Goal: Task Accomplishment & Management: Manage account settings

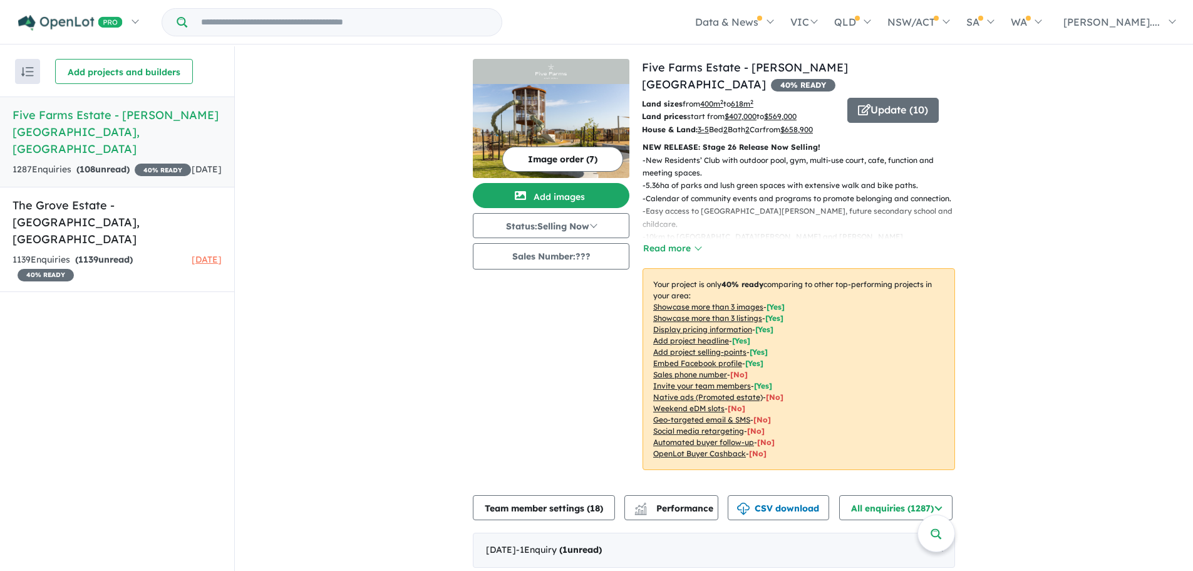
click at [103, 116] on h5 "Five Farms Estate - [PERSON_NAME][GEOGRAPHIC_DATA] , [GEOGRAPHIC_DATA]" at bounding box center [117, 131] width 209 height 51
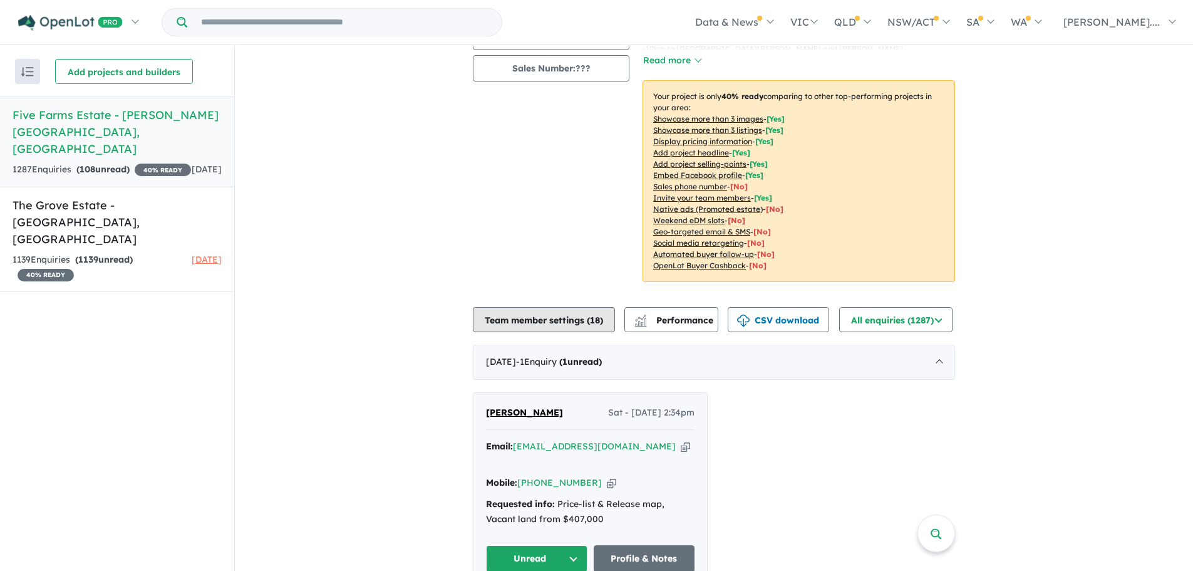
click at [534, 310] on button "Team member settings ( 18 )" at bounding box center [544, 319] width 142 height 25
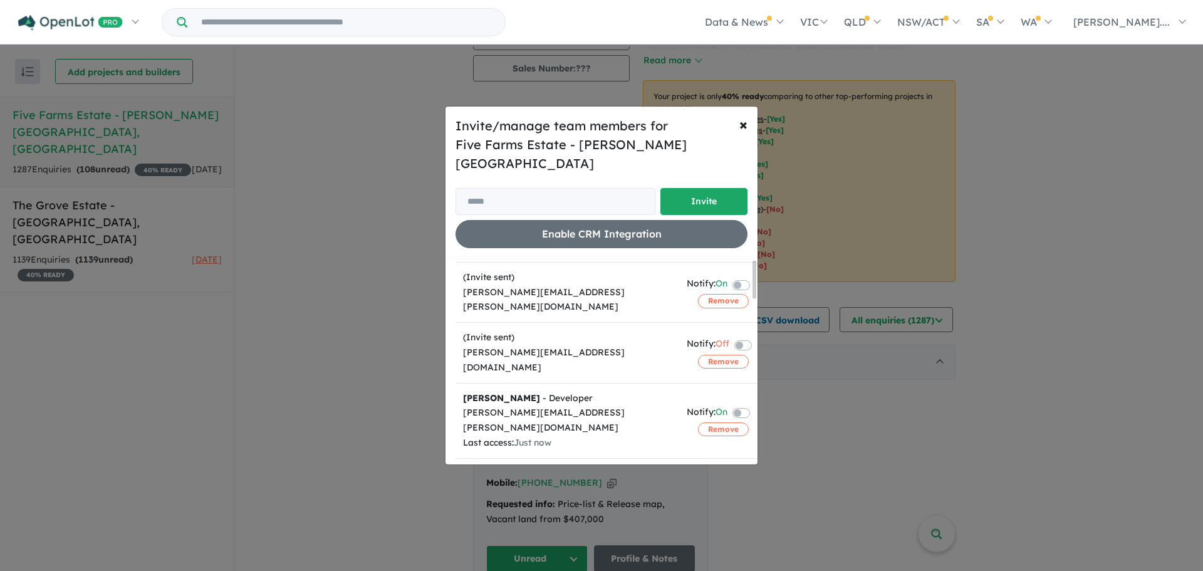
scroll to position [0, 0]
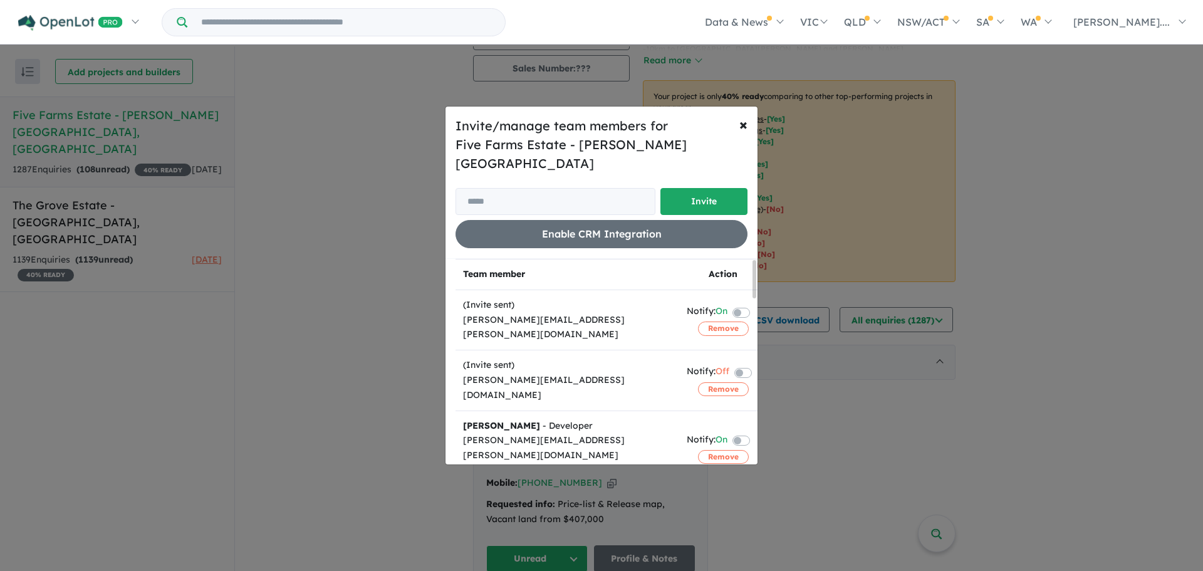
click at [755, 304] on label at bounding box center [756, 311] width 3 height 15
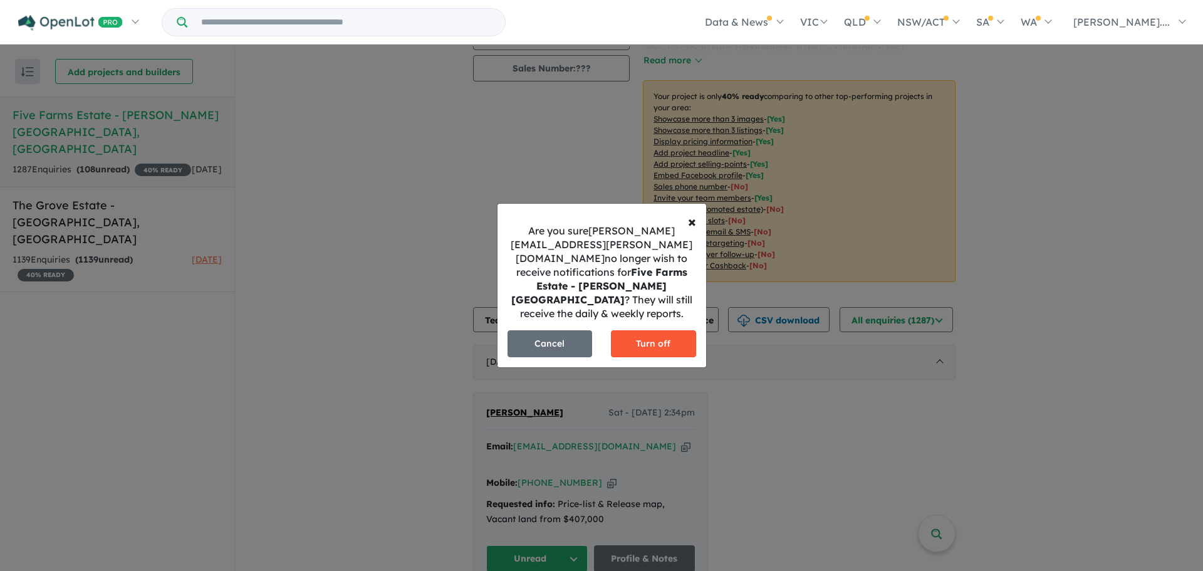
click at [665, 336] on button "Turn off" at bounding box center [653, 343] width 85 height 27
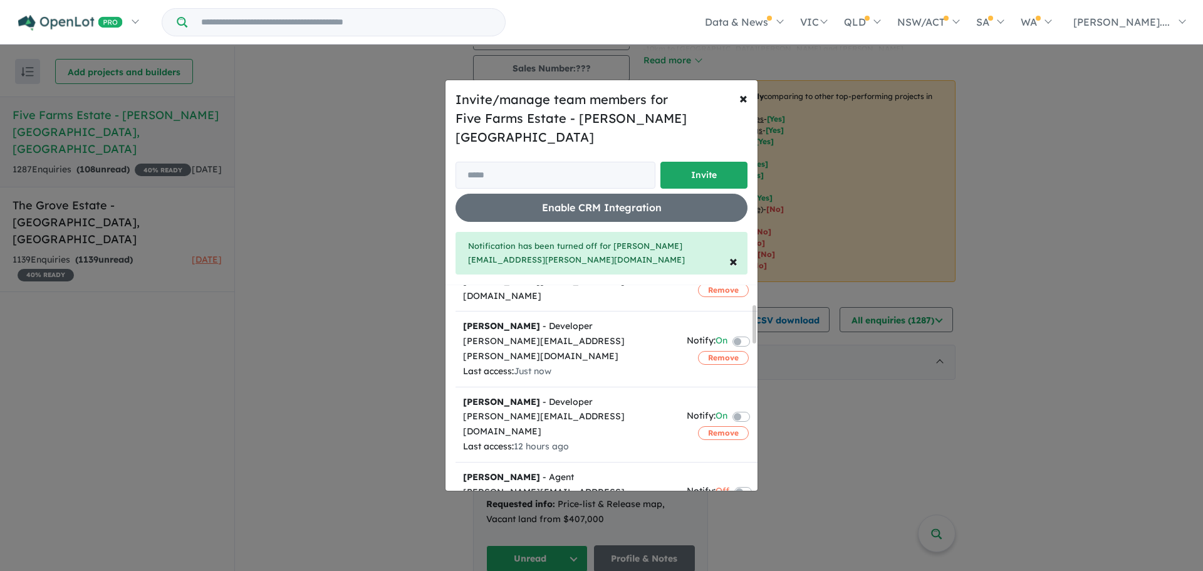
scroll to position [63, 0]
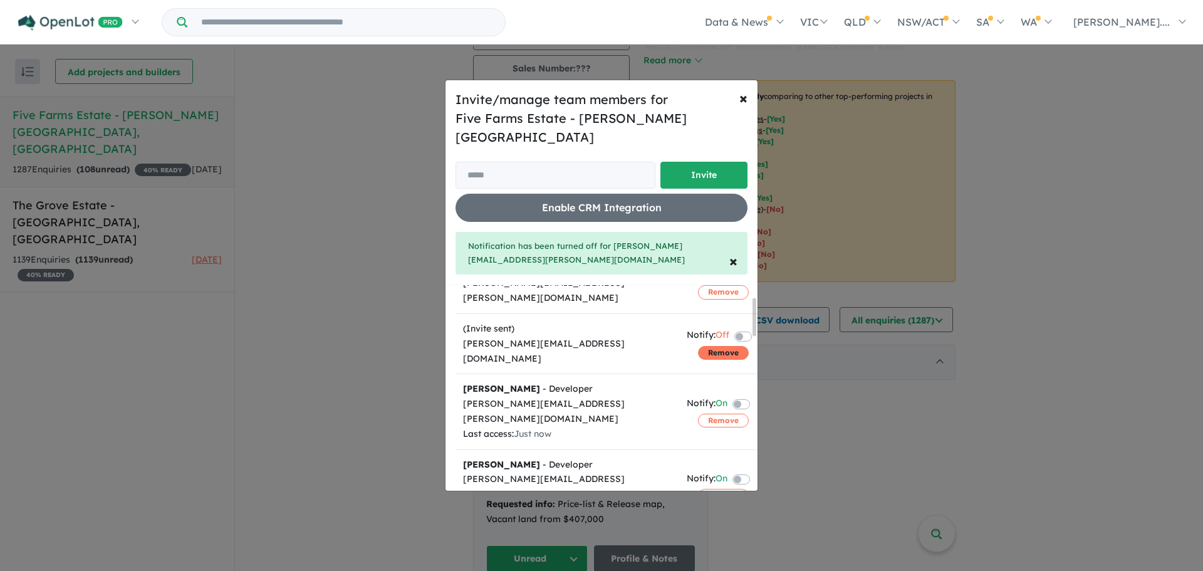
click at [717, 346] on button "Remove" at bounding box center [723, 353] width 51 height 14
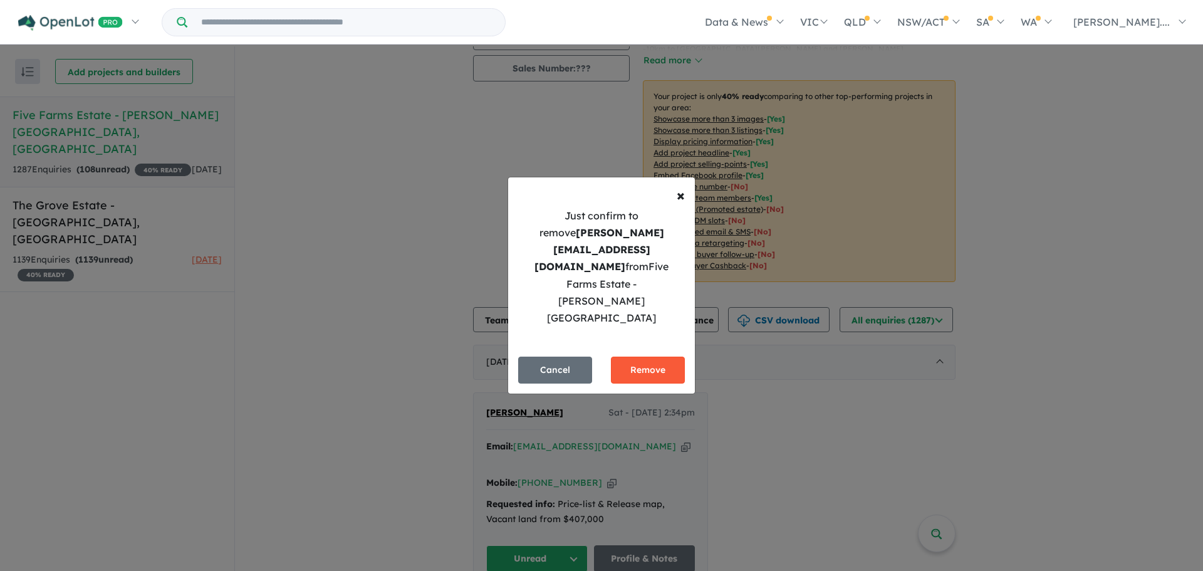
click at [648, 356] on button "Remove" at bounding box center [648, 369] width 74 height 27
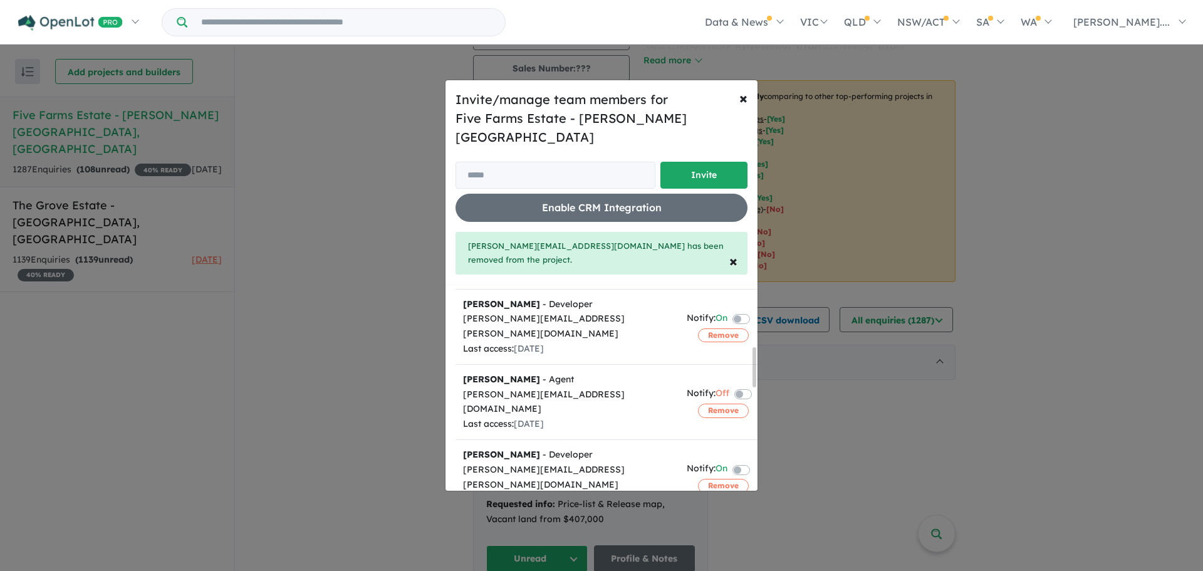
scroll to position [376, 0]
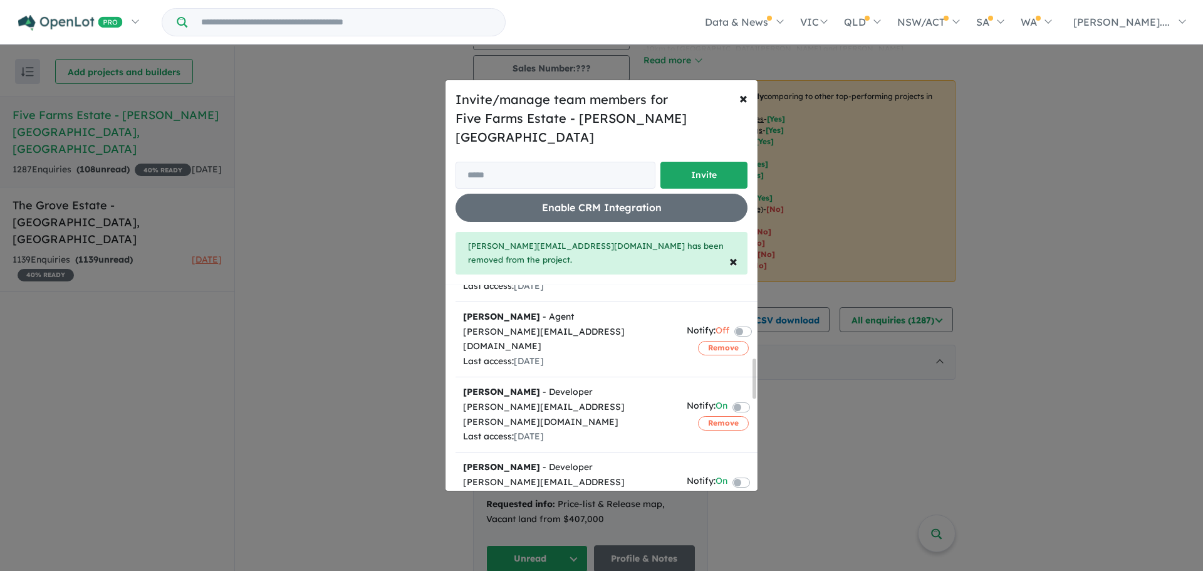
click at [699, 559] on button "Remove" at bounding box center [723, 566] width 51 height 14
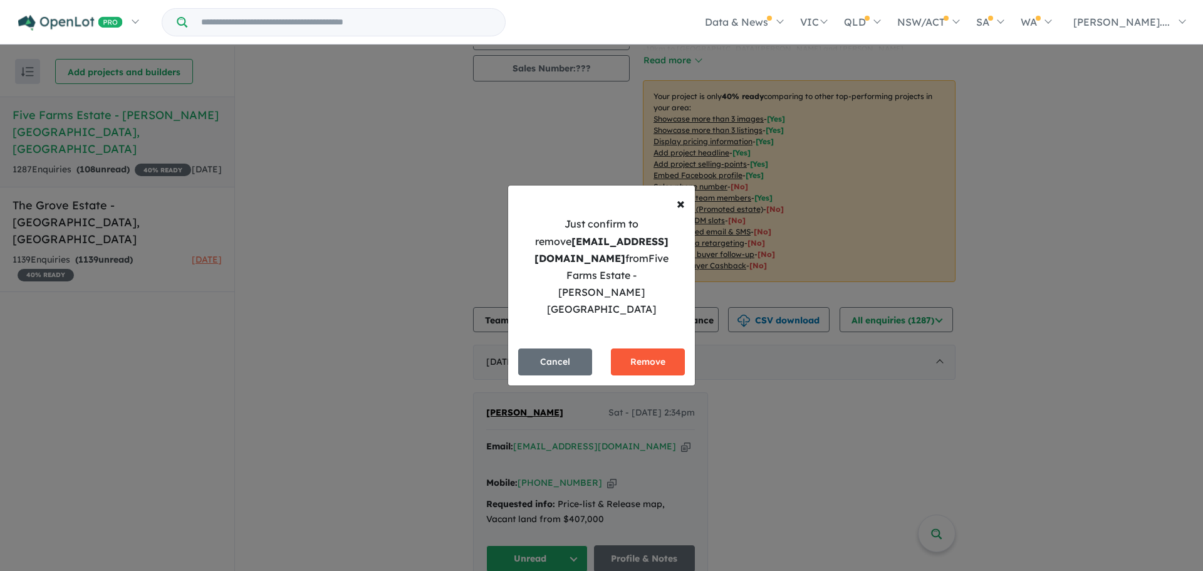
click at [650, 348] on button "Remove" at bounding box center [648, 361] width 74 height 27
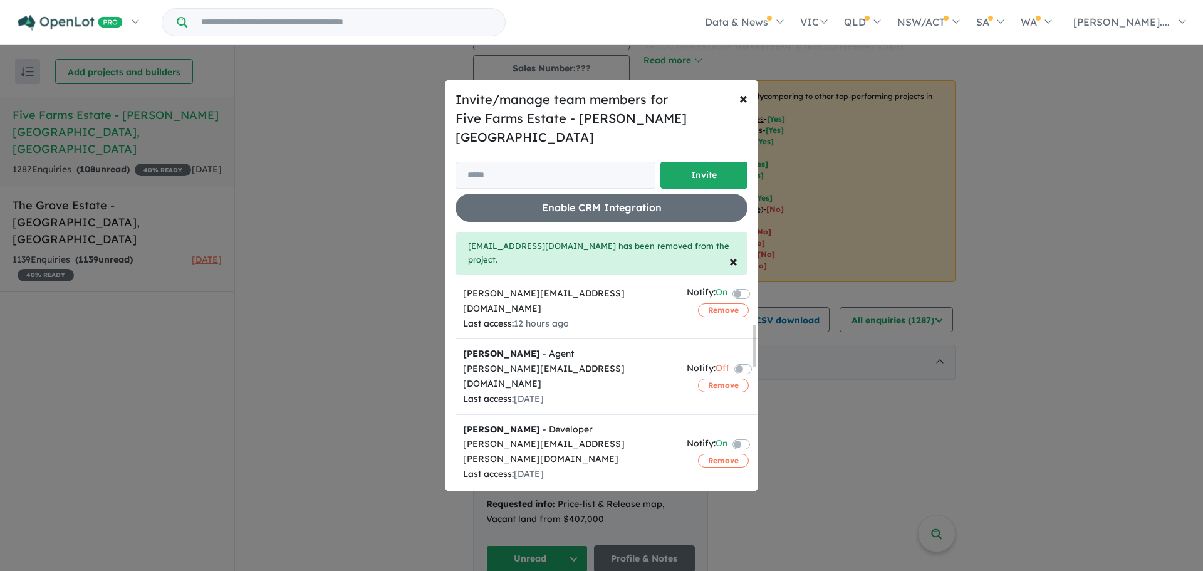
scroll to position [501, 0]
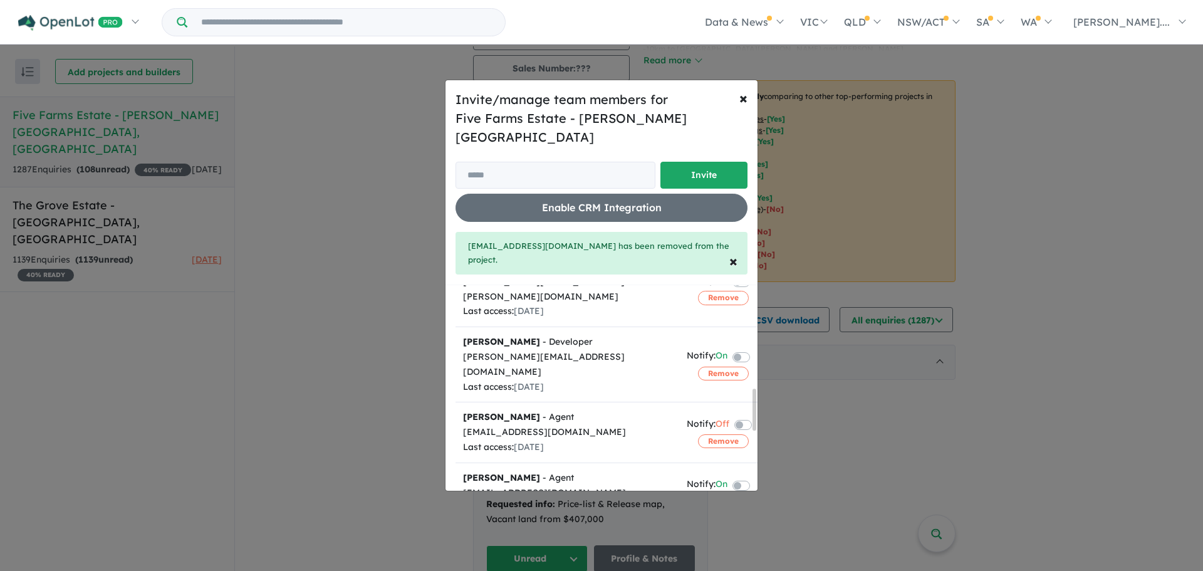
click at [755, 544] on label at bounding box center [756, 551] width 3 height 15
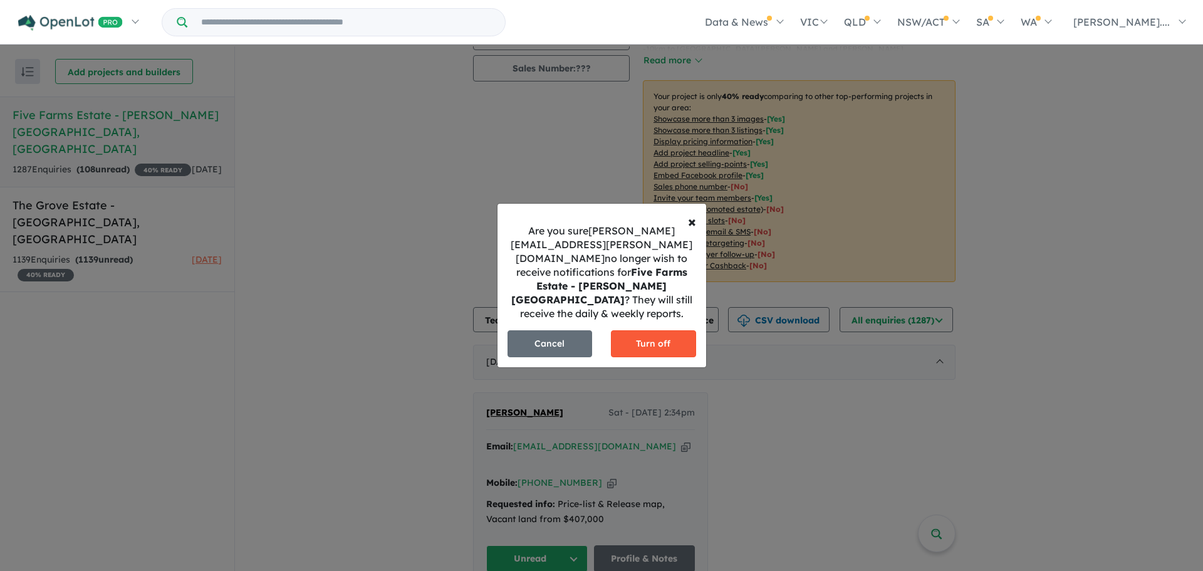
click at [638, 339] on button "Turn off" at bounding box center [653, 343] width 85 height 27
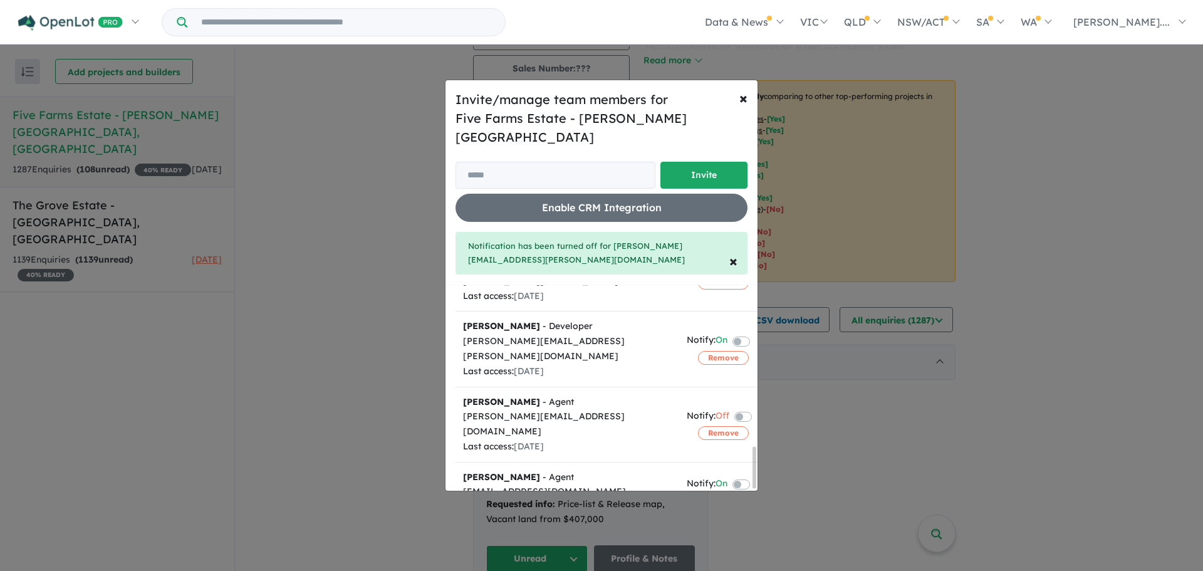
scroll to position [725, 0]
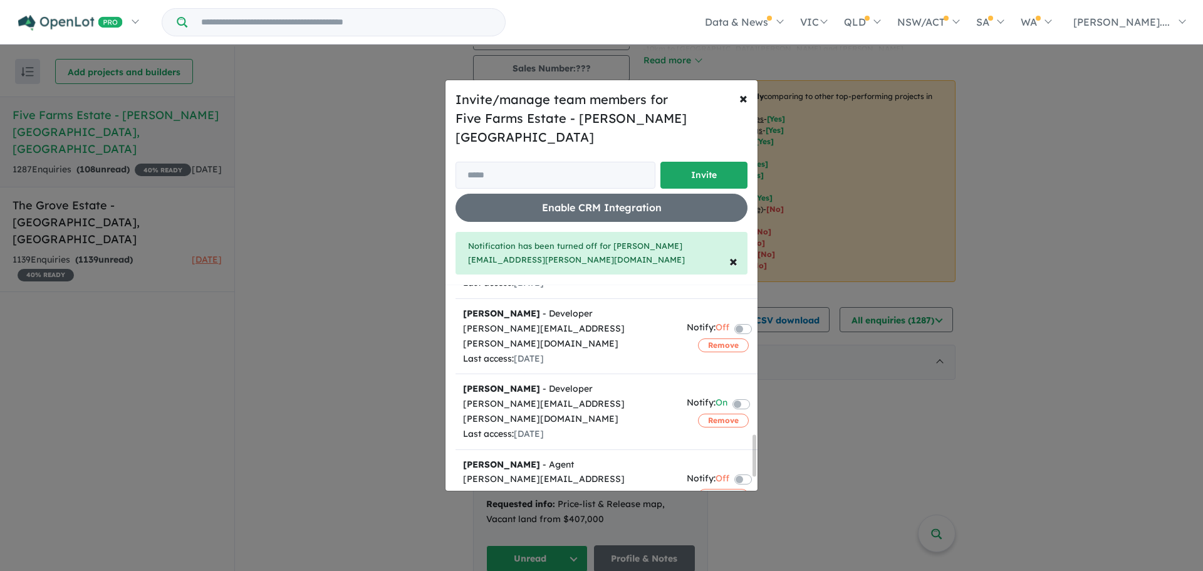
click at [725, 556] on button "Remove" at bounding box center [723, 563] width 51 height 14
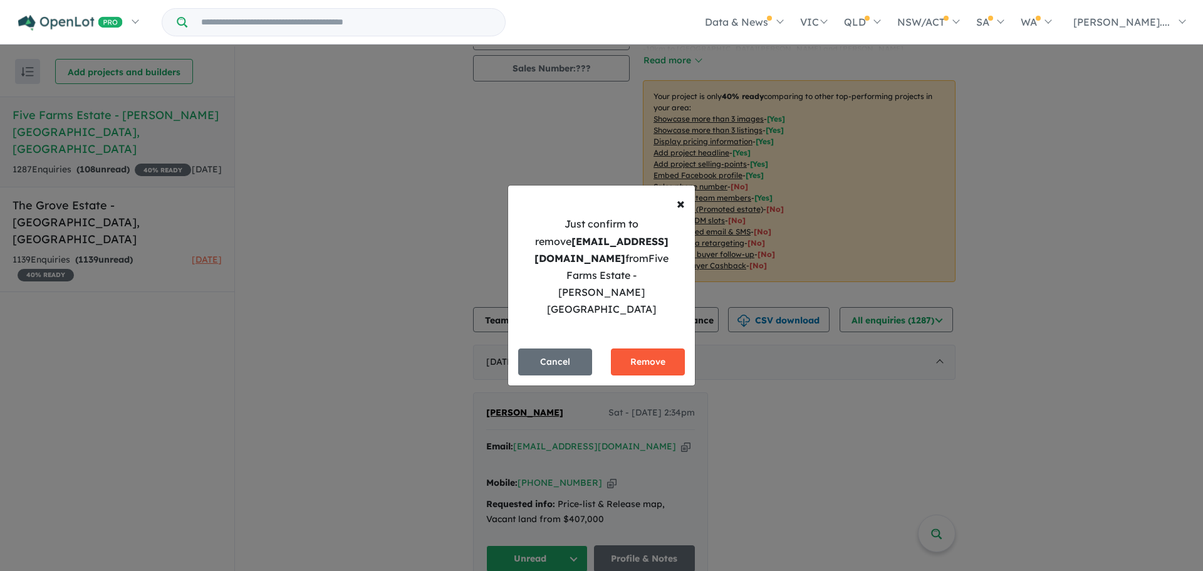
click at [638, 350] on button "Remove" at bounding box center [648, 361] width 74 height 27
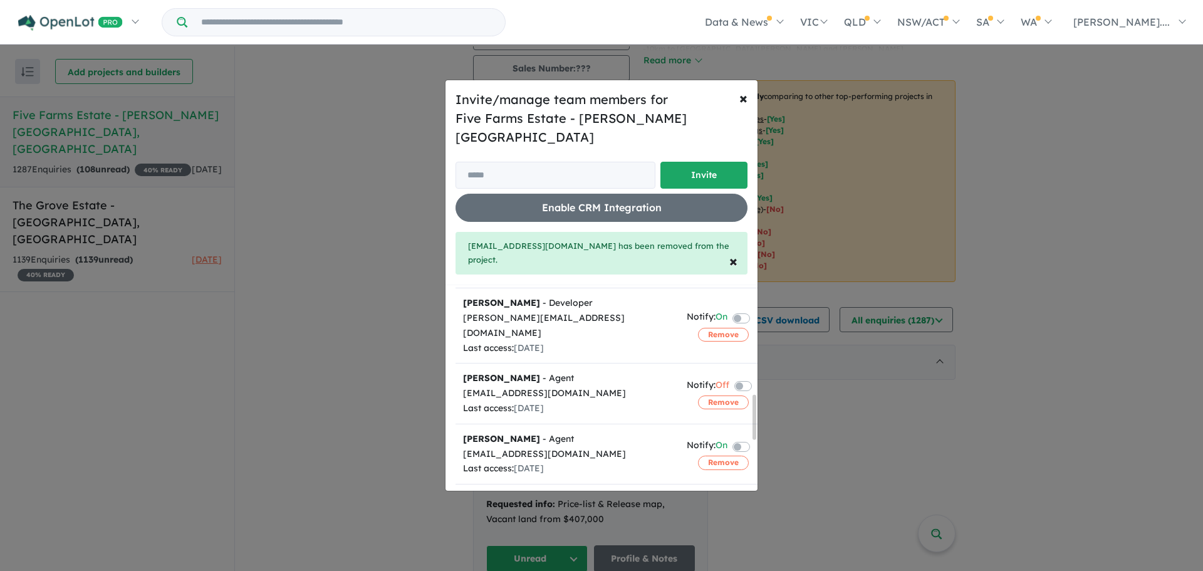
scroll to position [477, 0]
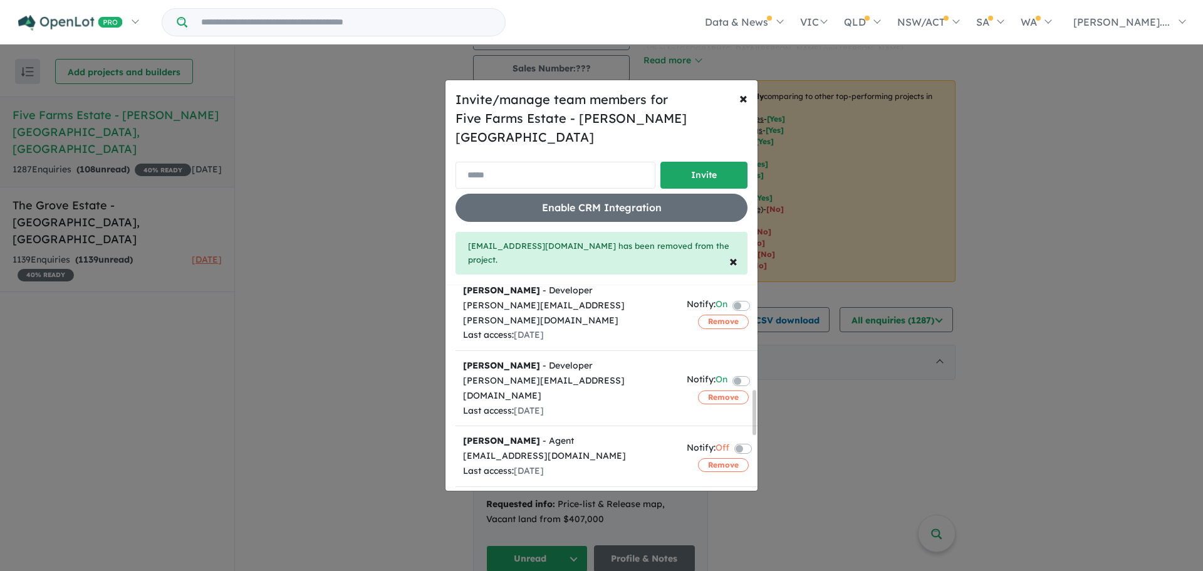
click at [526, 165] on input "email" at bounding box center [555, 175] width 200 height 27
paste input "**********"
drag, startPoint x: 523, startPoint y: 167, endPoint x: 420, endPoint y: 165, distance: 102.8
click at [420, 165] on div "**********" at bounding box center [601, 285] width 1203 height 571
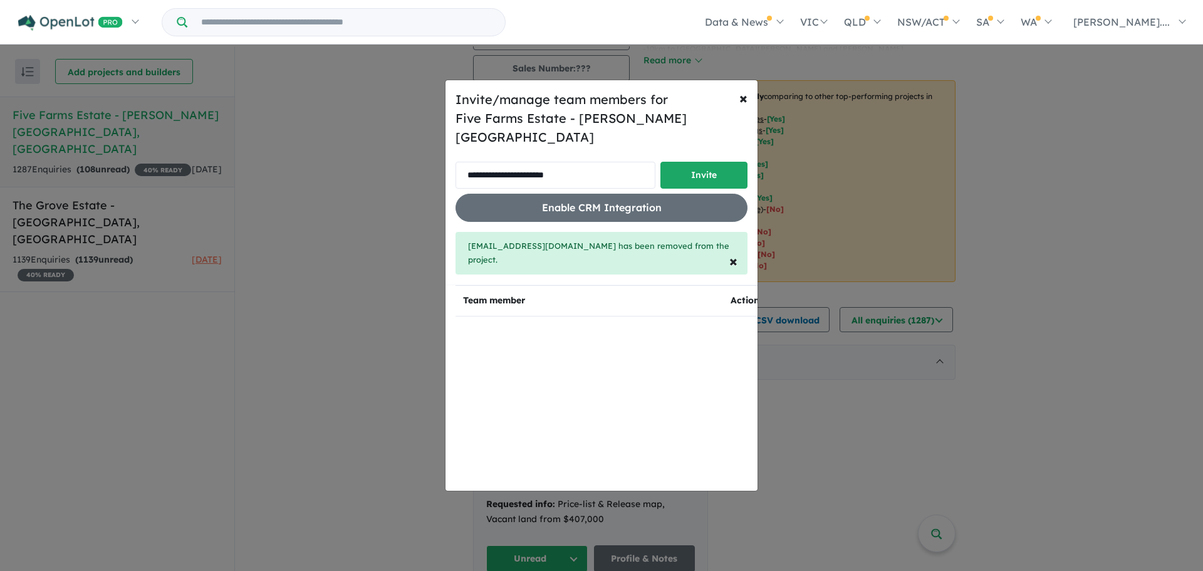
click at [599, 165] on input "**********" at bounding box center [555, 175] width 200 height 27
type input "**********"
click at [507, 286] on th "Team member" at bounding box center [588, 300] width 267 height 31
click at [505, 292] on th "Team member" at bounding box center [588, 300] width 267 height 31
click at [727, 250] on button "×" at bounding box center [733, 260] width 28 height 35
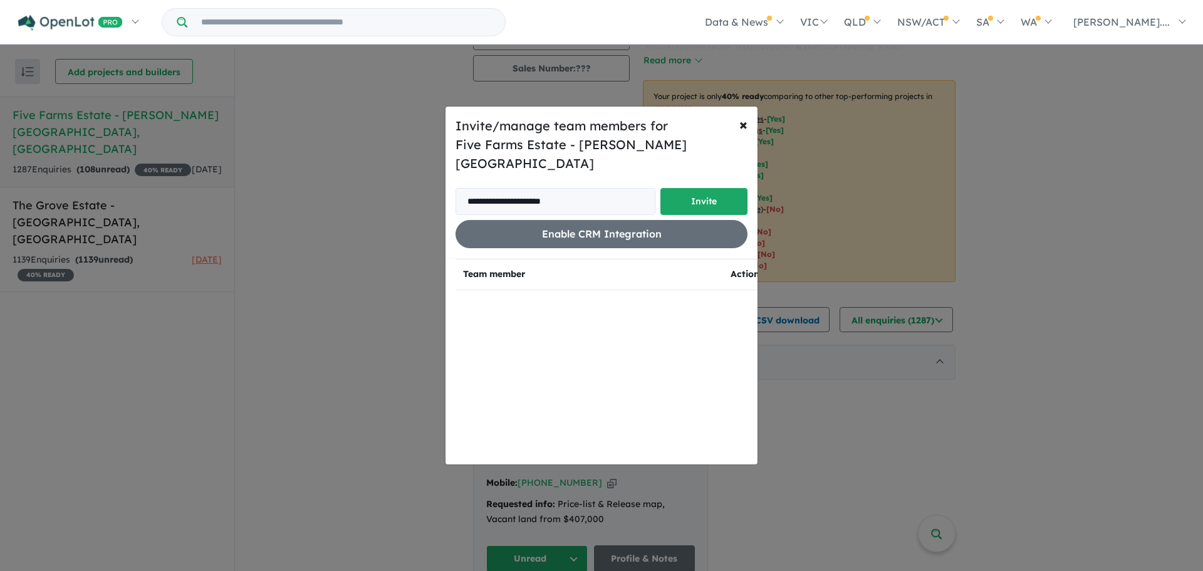
click at [516, 267] on th "Team member" at bounding box center [588, 274] width 267 height 31
click at [704, 189] on button "Invite" at bounding box center [703, 201] width 87 height 27
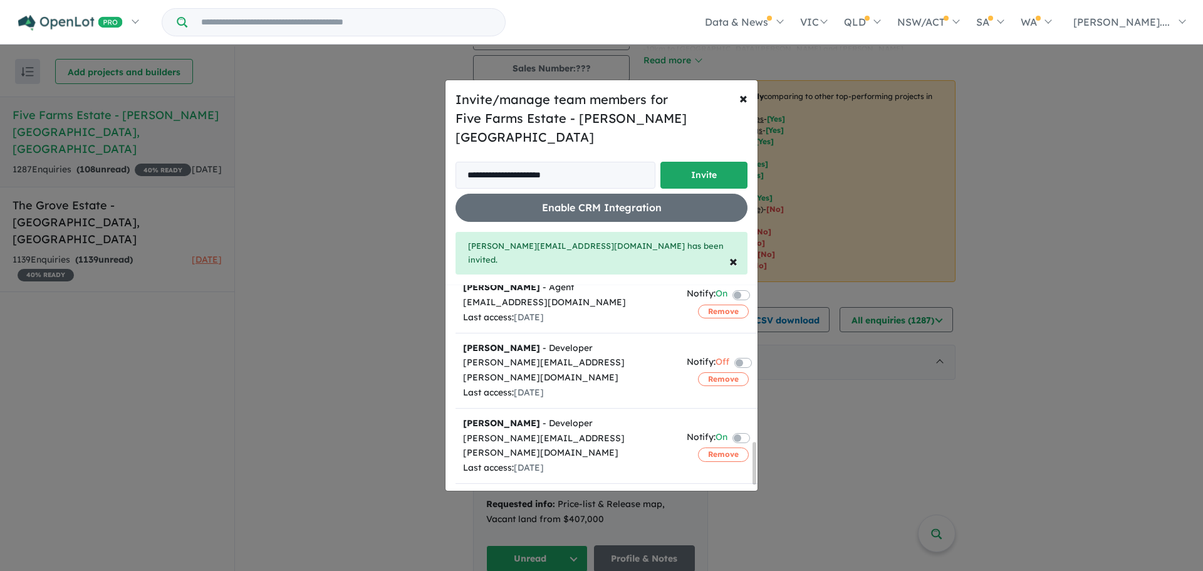
scroll to position [689, 0]
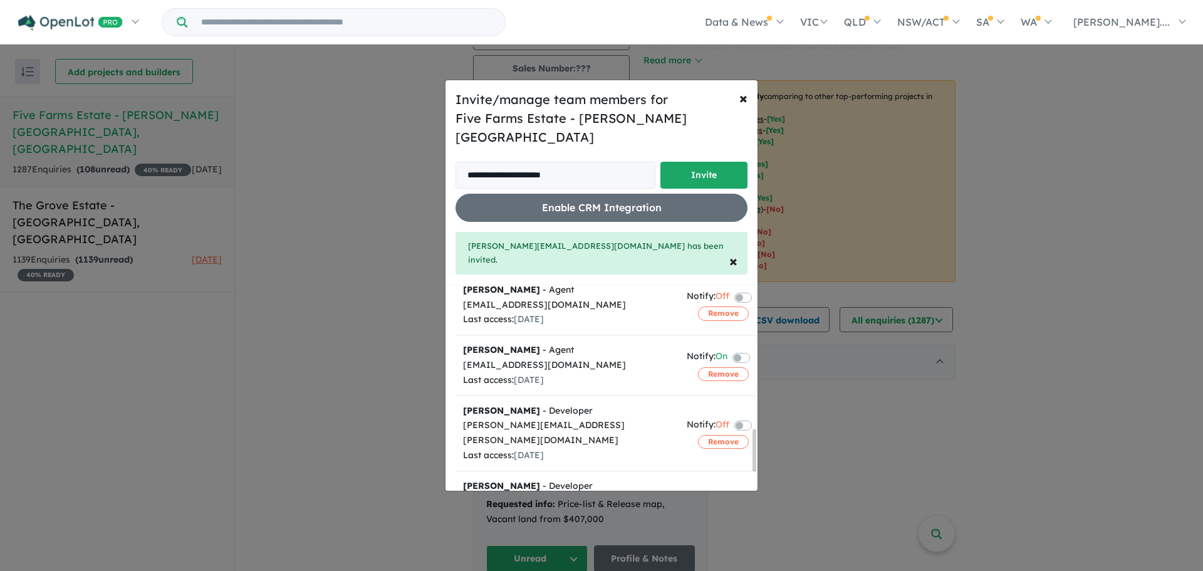
click at [720, 510] on button "Remove" at bounding box center [723, 517] width 51 height 14
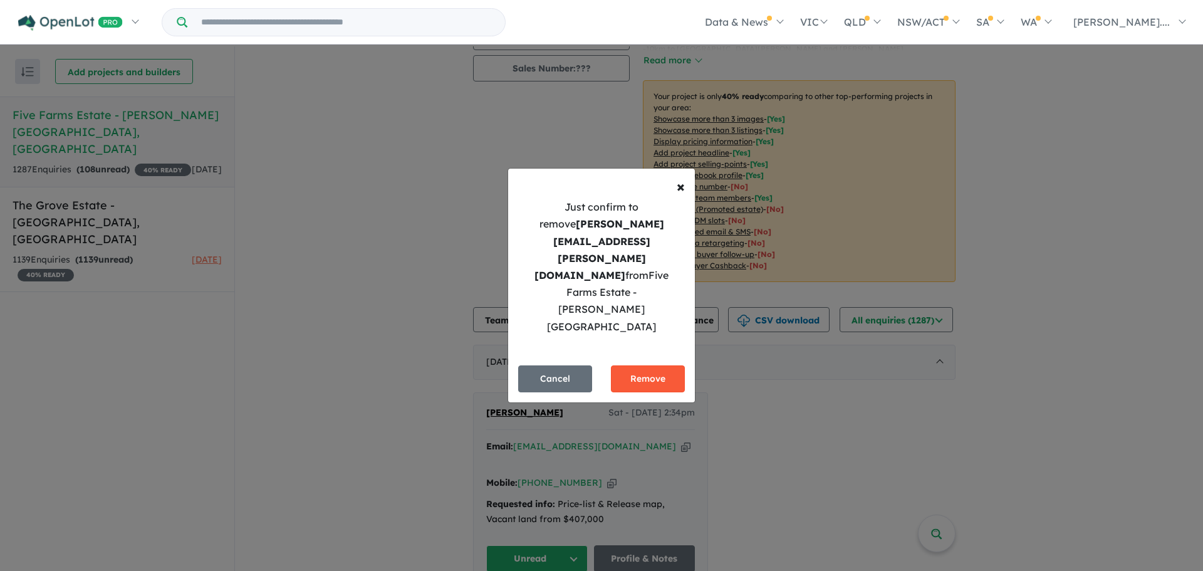
click at [641, 365] on button "Remove" at bounding box center [648, 378] width 74 height 27
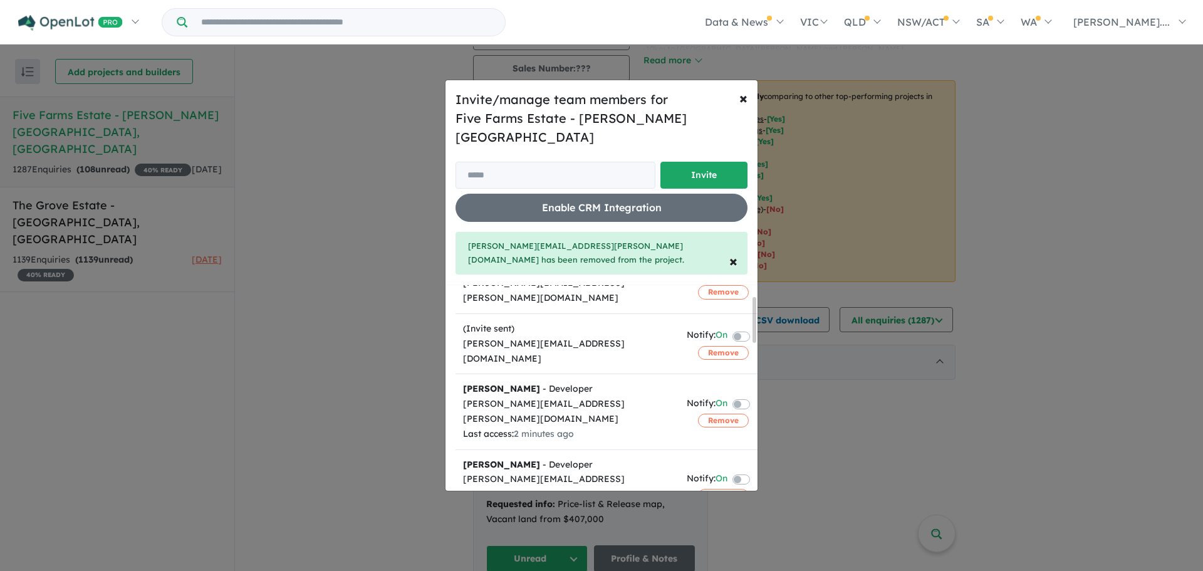
scroll to position [0, 0]
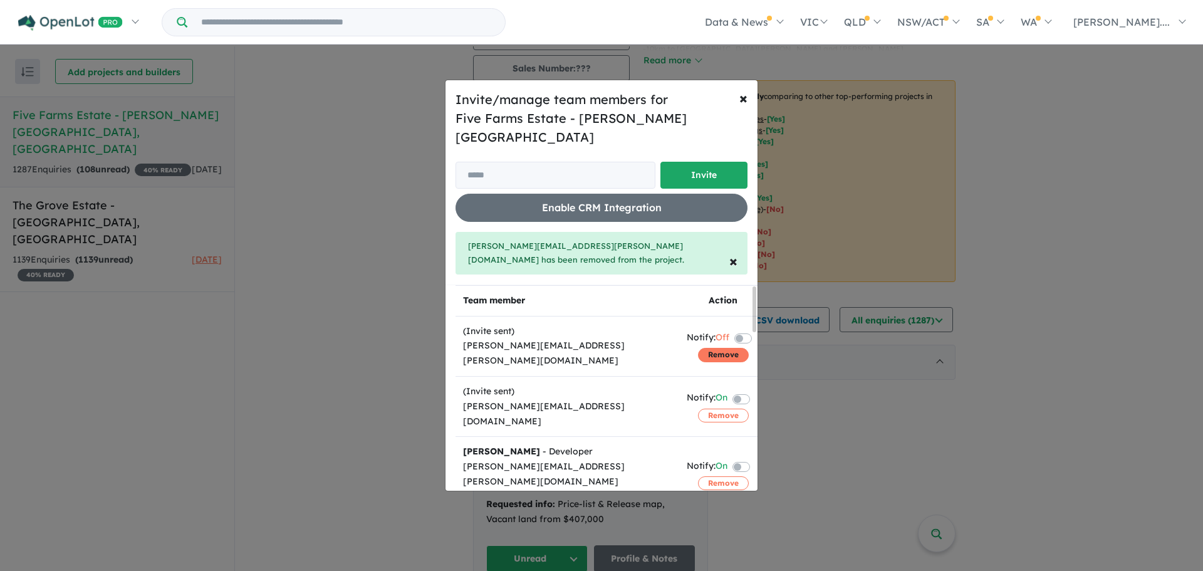
click at [716, 348] on button "Remove" at bounding box center [723, 355] width 51 height 14
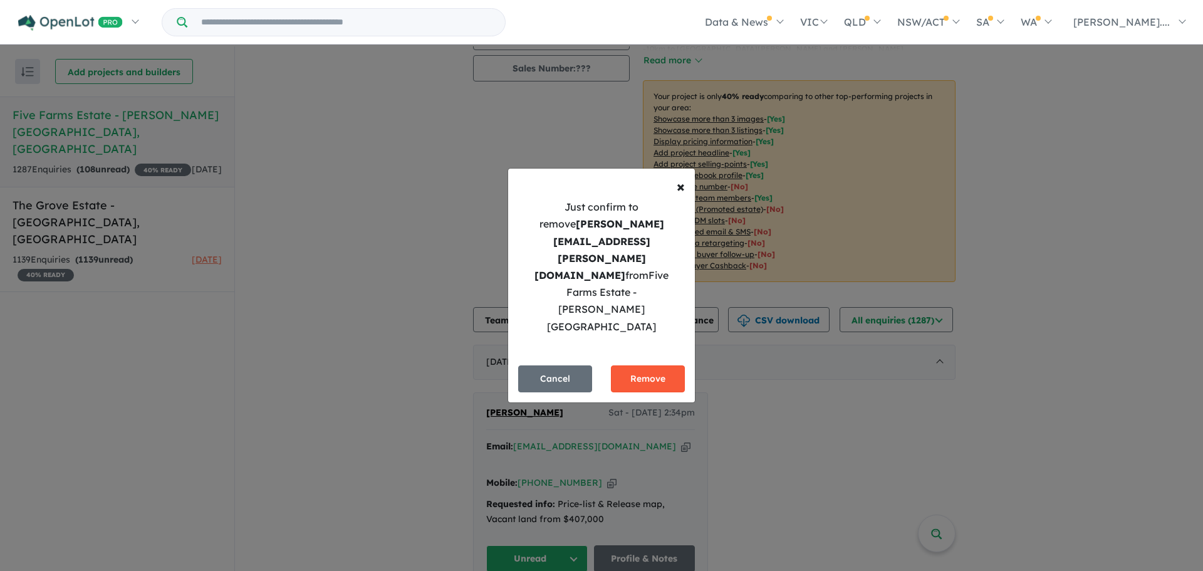
click at [670, 365] on button "Remove" at bounding box center [648, 378] width 74 height 27
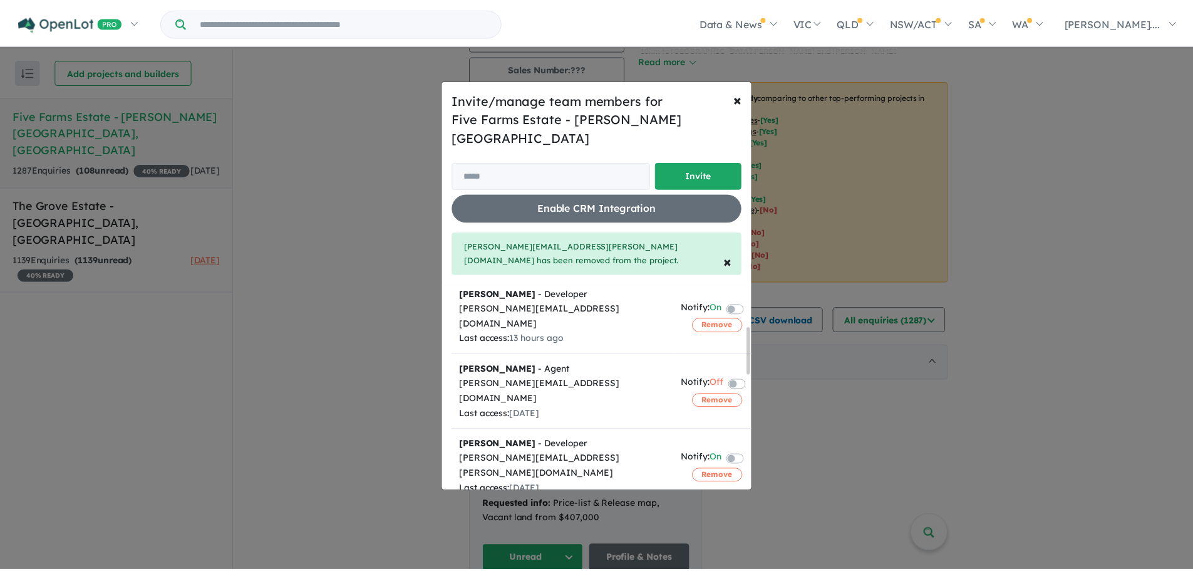
scroll to position [63, 0]
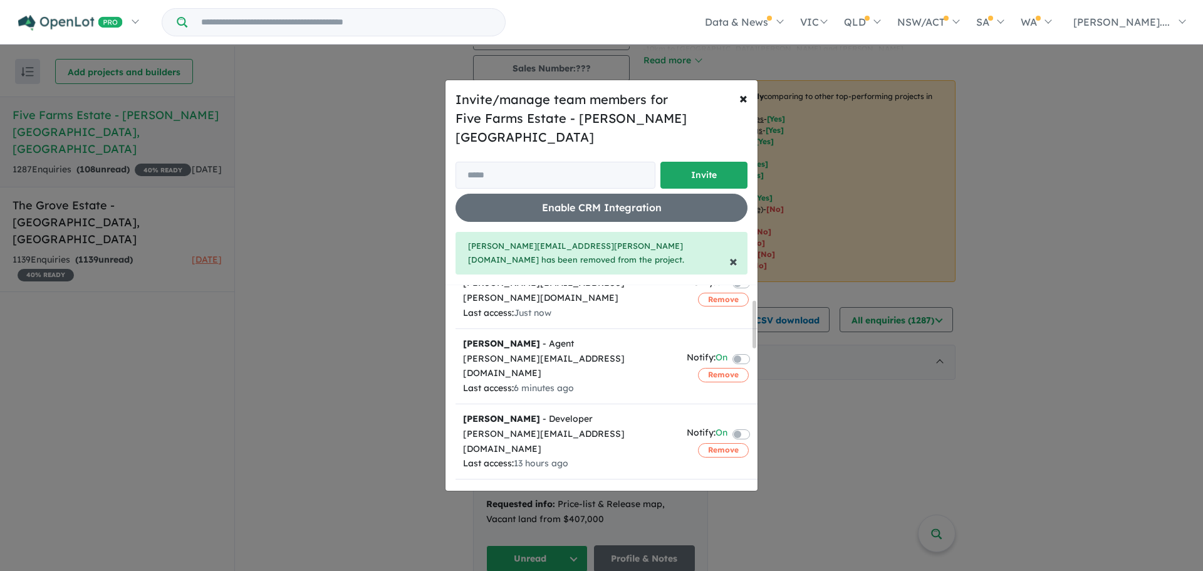
click at [735, 251] on span "×" at bounding box center [733, 260] width 8 height 19
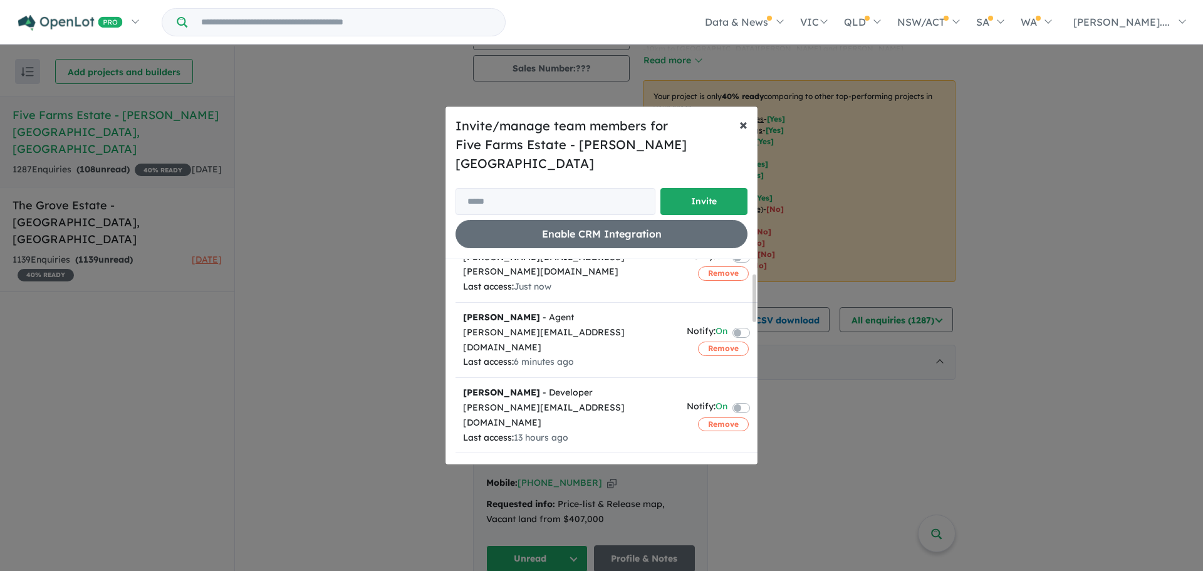
click at [749, 137] on button "× Close" at bounding box center [743, 123] width 28 height 35
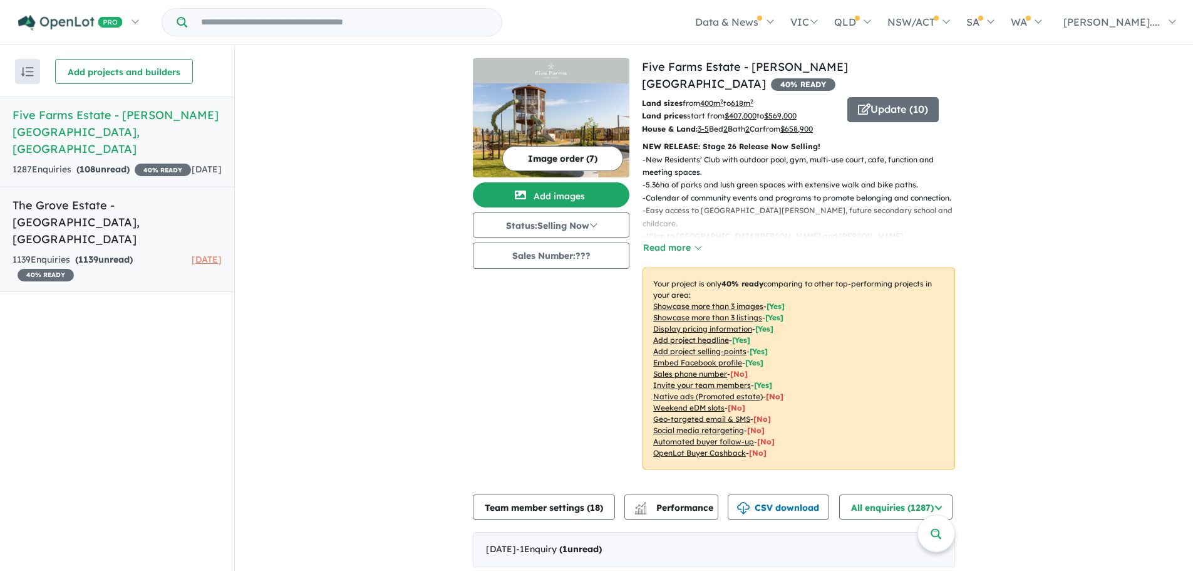
scroll to position [0, 0]
click at [60, 197] on h5 "The Grove Estate - [GEOGRAPHIC_DATA] , [GEOGRAPHIC_DATA]" at bounding box center [117, 222] width 209 height 51
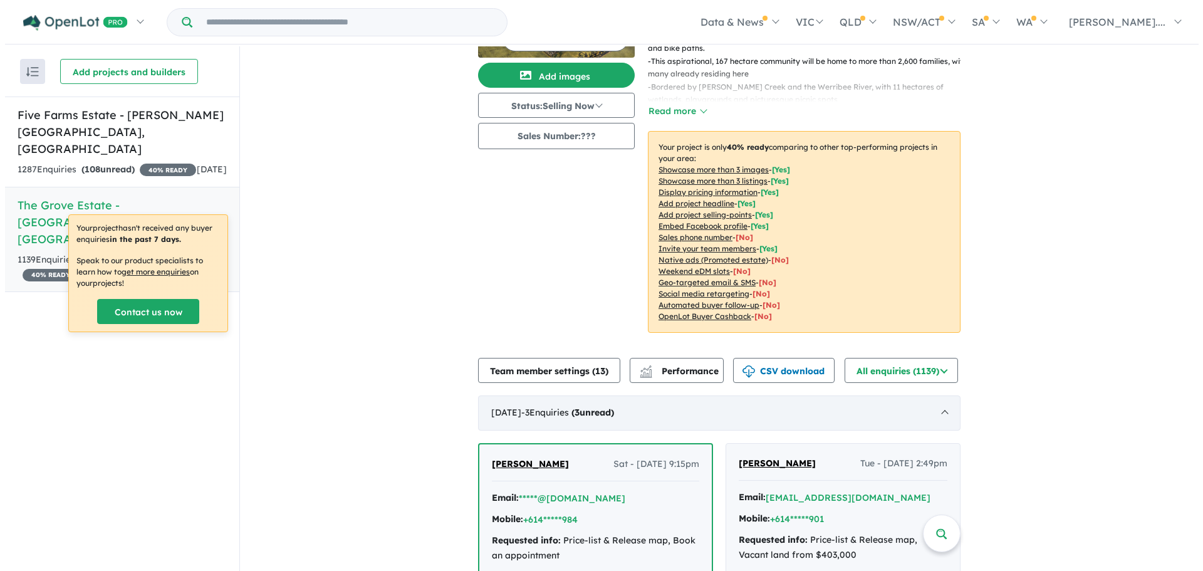
scroll to position [125, 0]
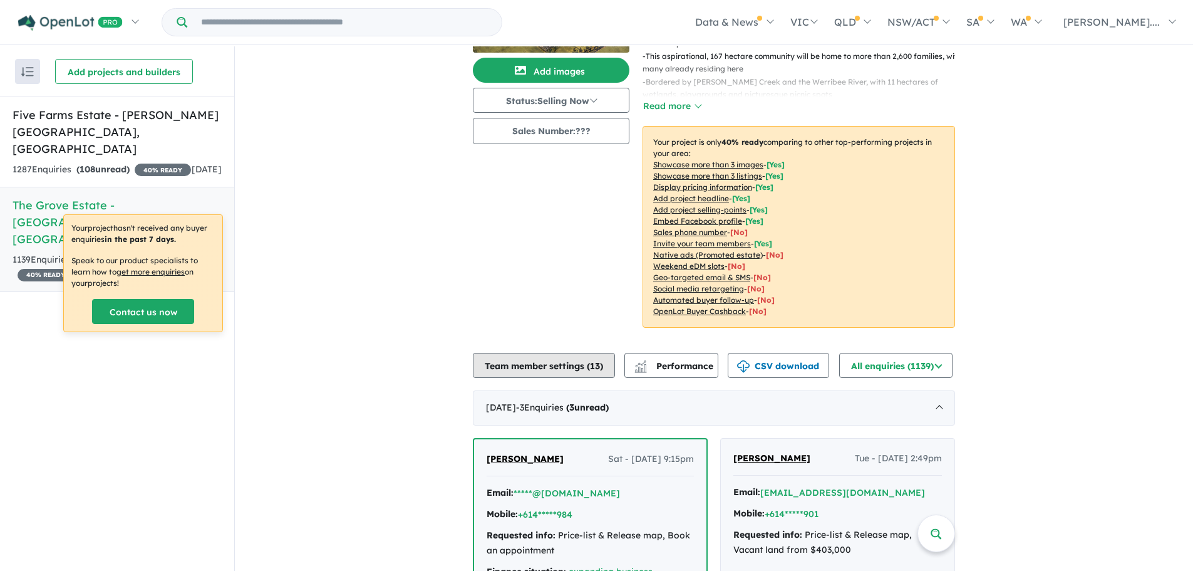
click at [531, 368] on button "Team member settings ( 13 )" at bounding box center [544, 365] width 142 height 25
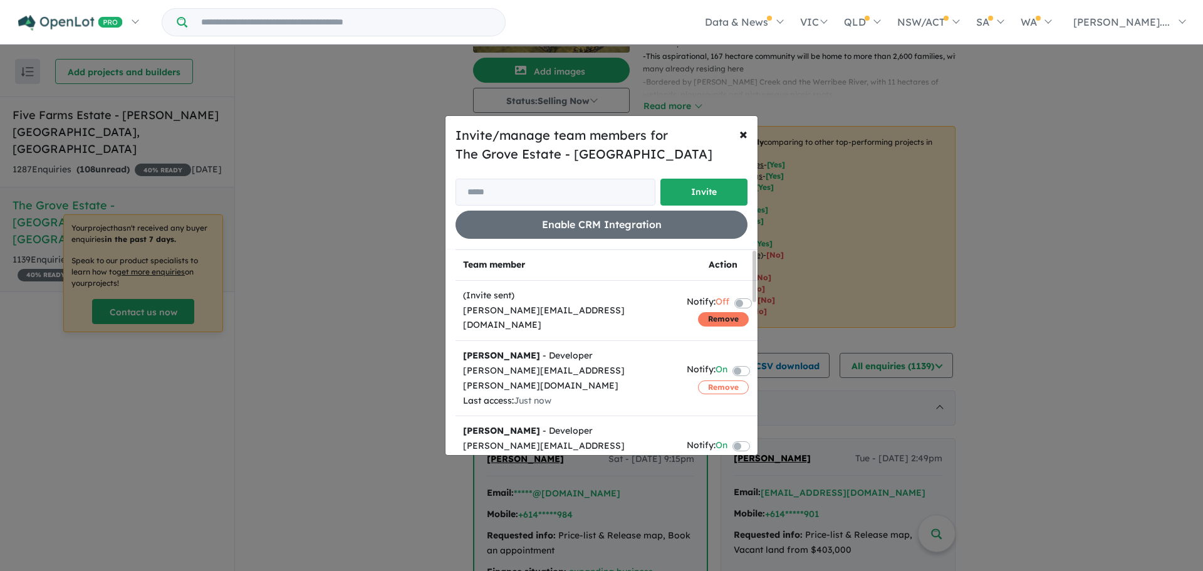
click at [704, 312] on button "Remove" at bounding box center [723, 319] width 51 height 14
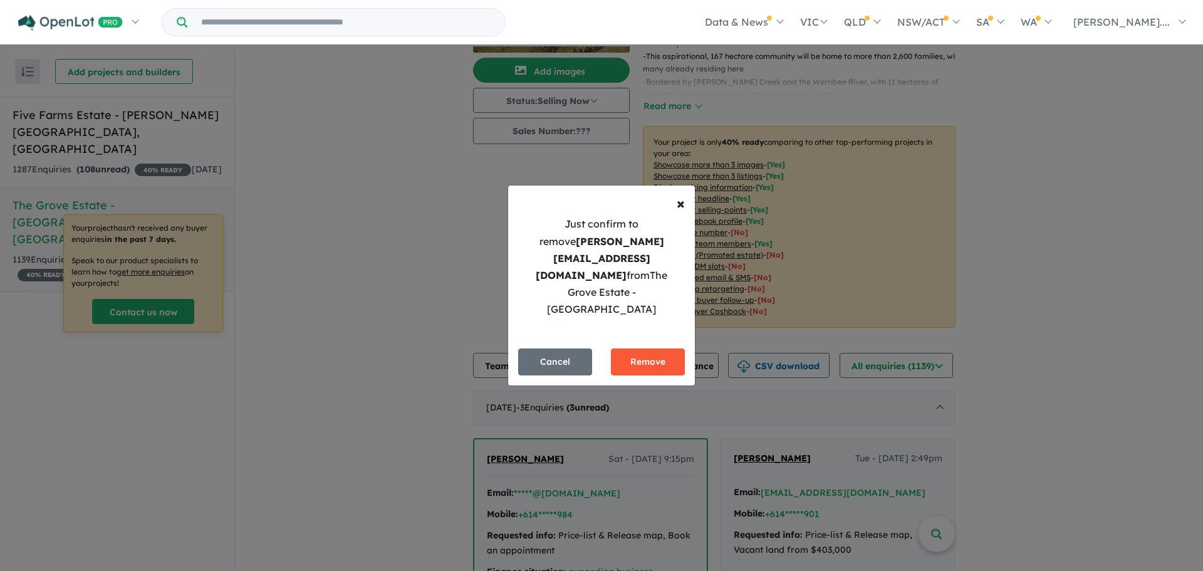
click at [650, 348] on button "Remove" at bounding box center [648, 361] width 74 height 27
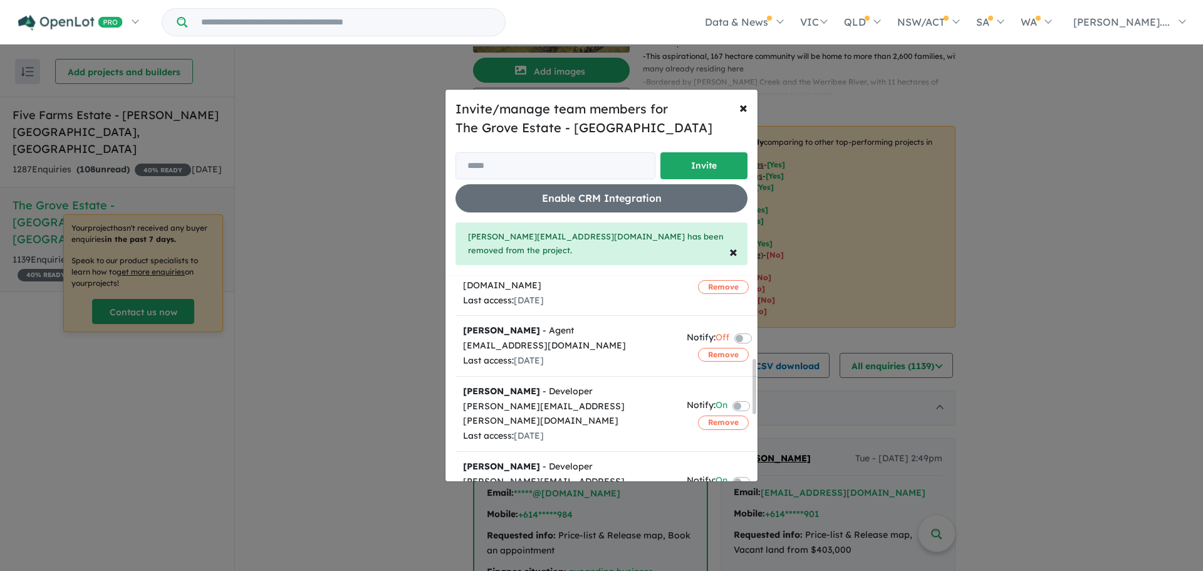
scroll to position [313, 0]
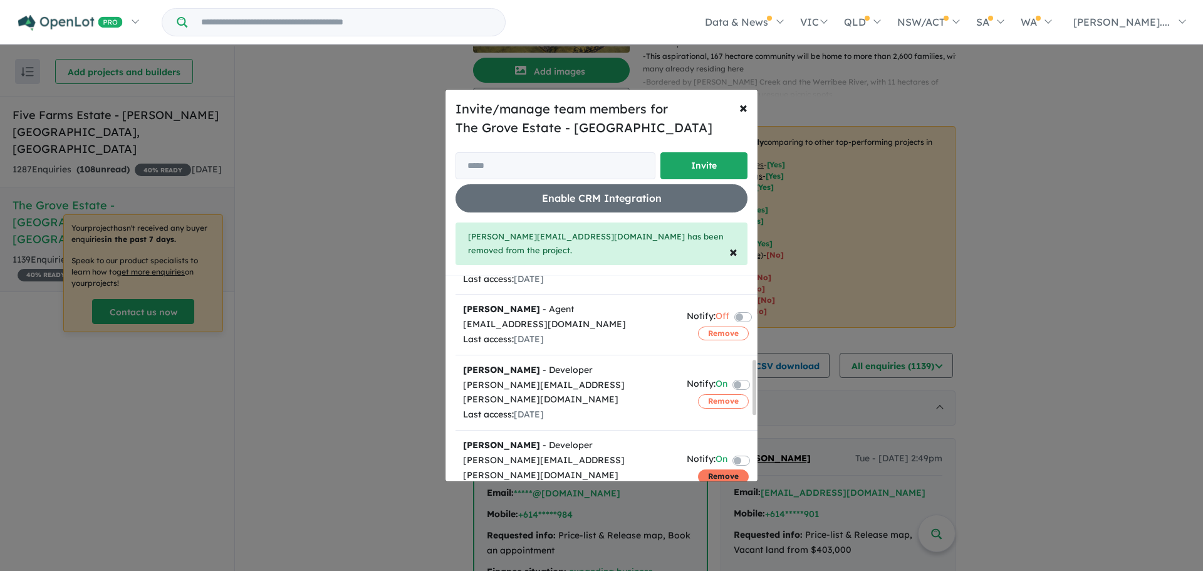
click at [704, 469] on button "Remove" at bounding box center [723, 476] width 51 height 14
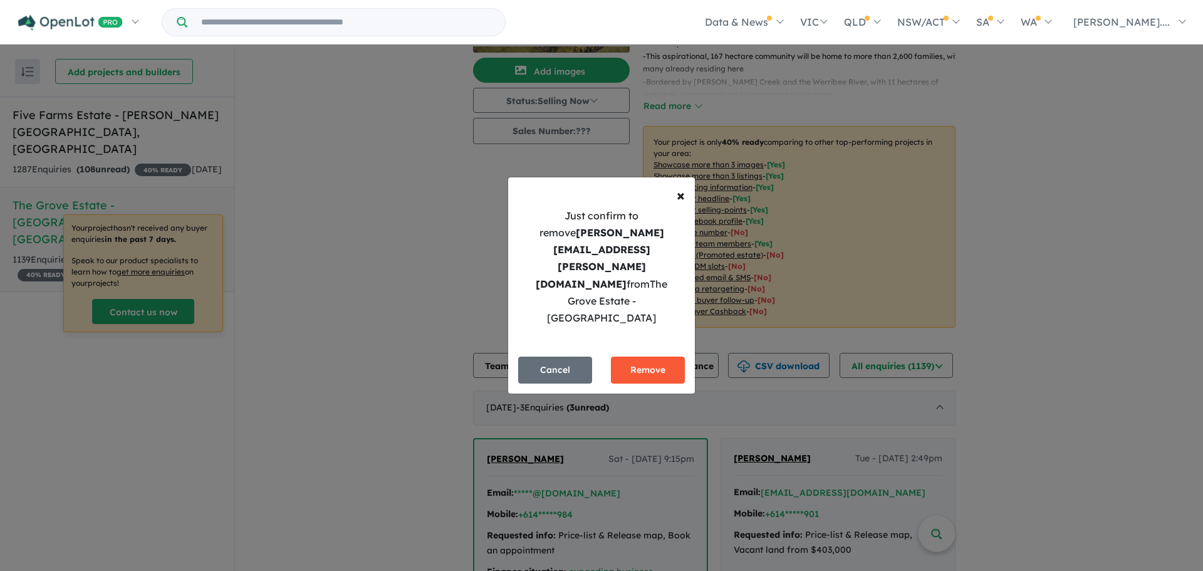
click at [635, 356] on button "Remove" at bounding box center [648, 369] width 74 height 27
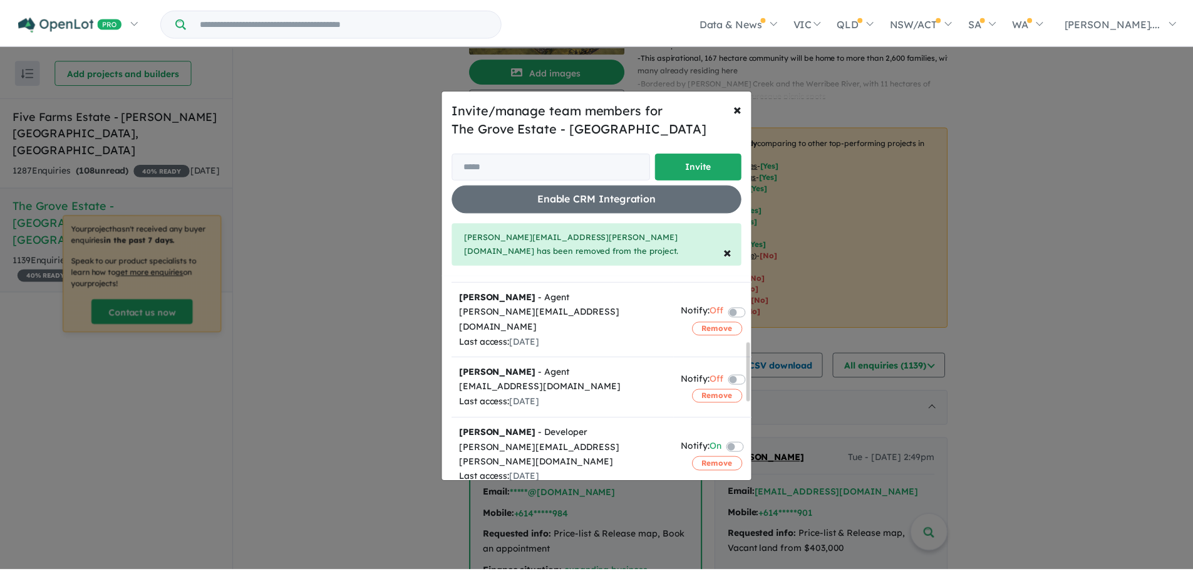
scroll to position [0, 0]
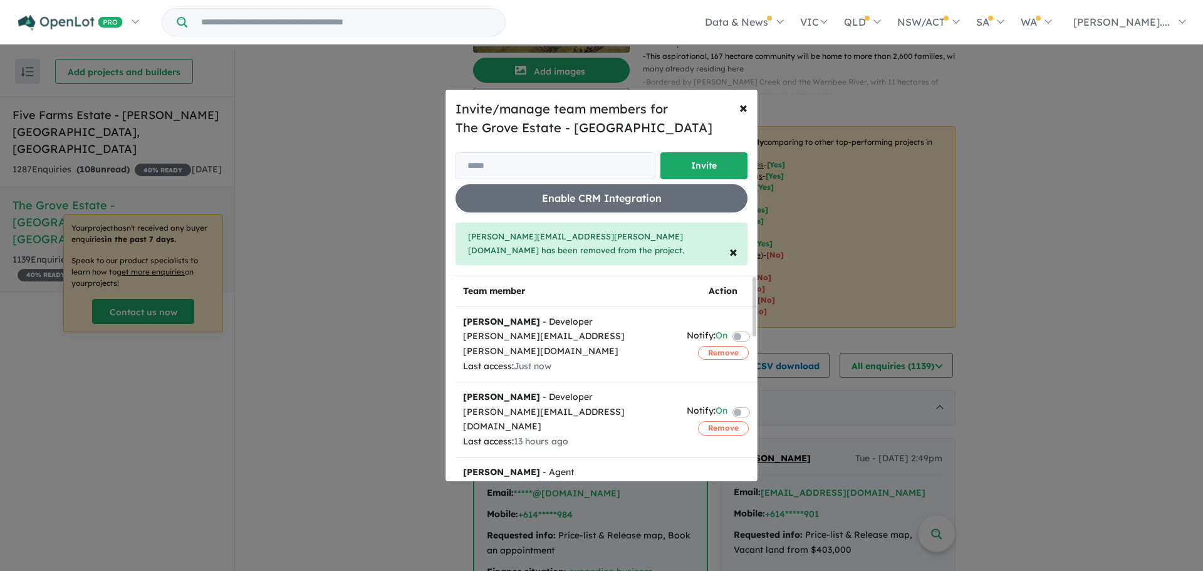
click at [359, 219] on div "Invite/manage team members for The Grove Estate - Tarneit Invite Enable CRM Int…" at bounding box center [601, 285] width 1203 height 571
